Goal: Transaction & Acquisition: Purchase product/service

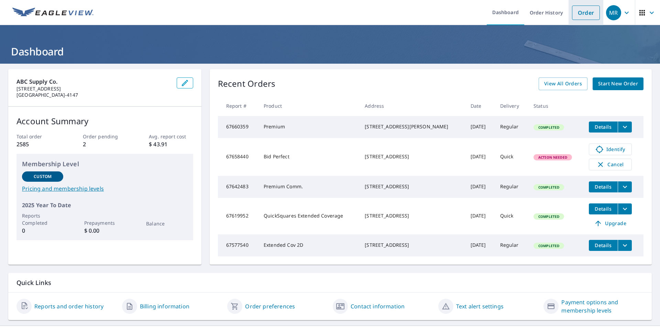
click at [582, 11] on link "Order" at bounding box center [586, 12] width 28 height 14
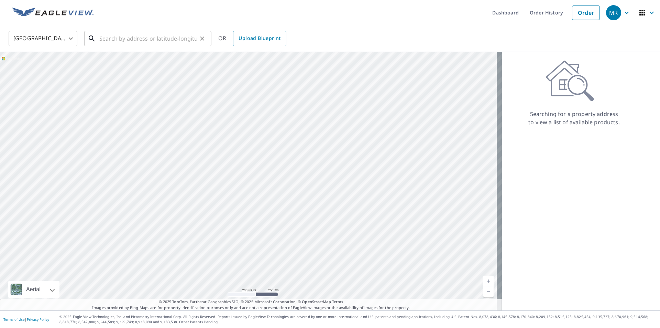
click at [102, 40] on input "text" at bounding box center [148, 38] width 98 height 19
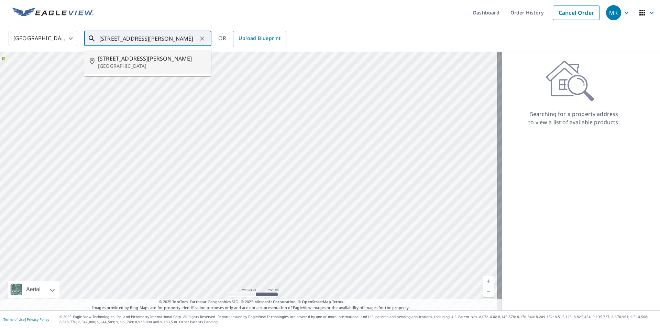
click at [134, 62] on span "[STREET_ADDRESS][PERSON_NAME]" at bounding box center [152, 58] width 108 height 8
type input "[STREET_ADDRESS][PERSON_NAME]"
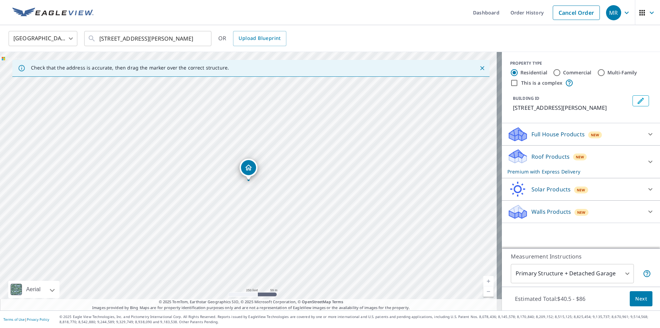
click at [483, 280] on link "Current Level 17, Zoom In" at bounding box center [488, 281] width 10 height 10
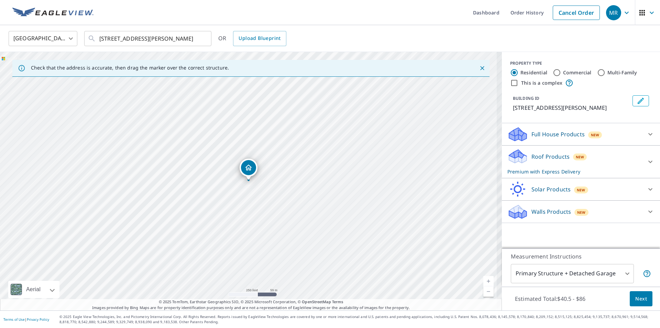
click at [483, 280] on link "Current Level 17, Zoom In" at bounding box center [488, 281] width 10 height 10
click at [483, 280] on link "Current Level 17.736965594166207, Zoom In" at bounding box center [488, 281] width 10 height 10
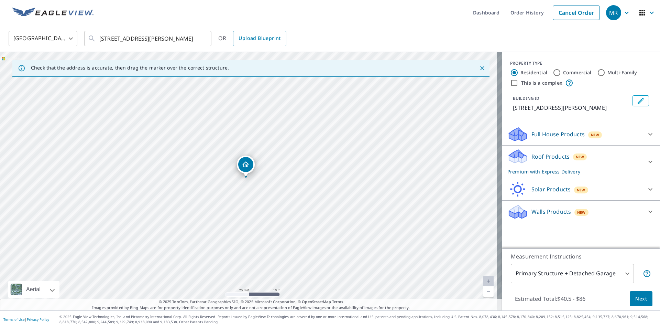
drag, startPoint x: 247, startPoint y: 175, endPoint x: 244, endPoint y: 172, distance: 4.4
click at [646, 159] on icon at bounding box center [650, 161] width 8 height 8
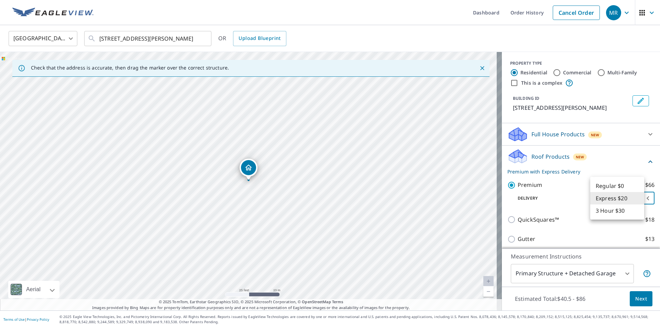
click at [637, 199] on body "MR MR Dashboard Order History Cancel Order MR [GEOGRAPHIC_DATA] [GEOGRAPHIC_DAT…" at bounding box center [330, 164] width 660 height 328
click at [608, 187] on li "Regular $0" at bounding box center [617, 185] width 54 height 12
type input "8"
click at [637, 299] on span "Next" at bounding box center [641, 298] width 12 height 9
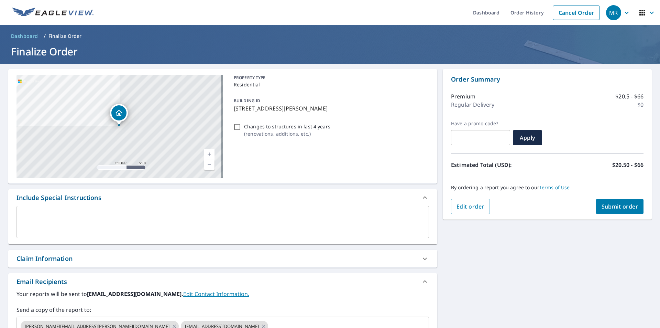
click at [423, 258] on icon at bounding box center [425, 258] width 4 height 2
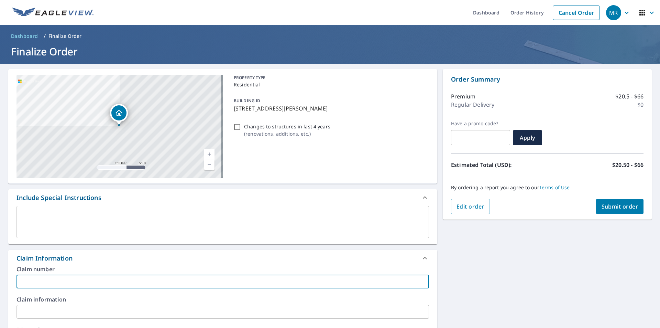
click at [41, 286] on input "text" at bounding box center [222, 281] width 412 height 14
type input "Colonial"
click at [614, 214] on div "Order Summary Premium $20.5 - $66 Regular Delivery $0 Have a promo code? ​ Appl…" at bounding box center [547, 144] width 209 height 150
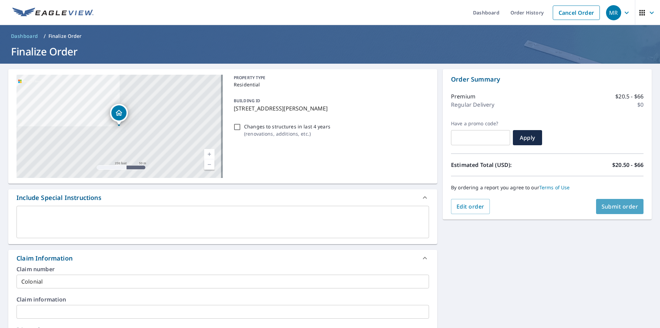
click at [614, 212] on button "Submit order" at bounding box center [620, 206] width 48 height 15
